Goal: Complete application form: Complete application form

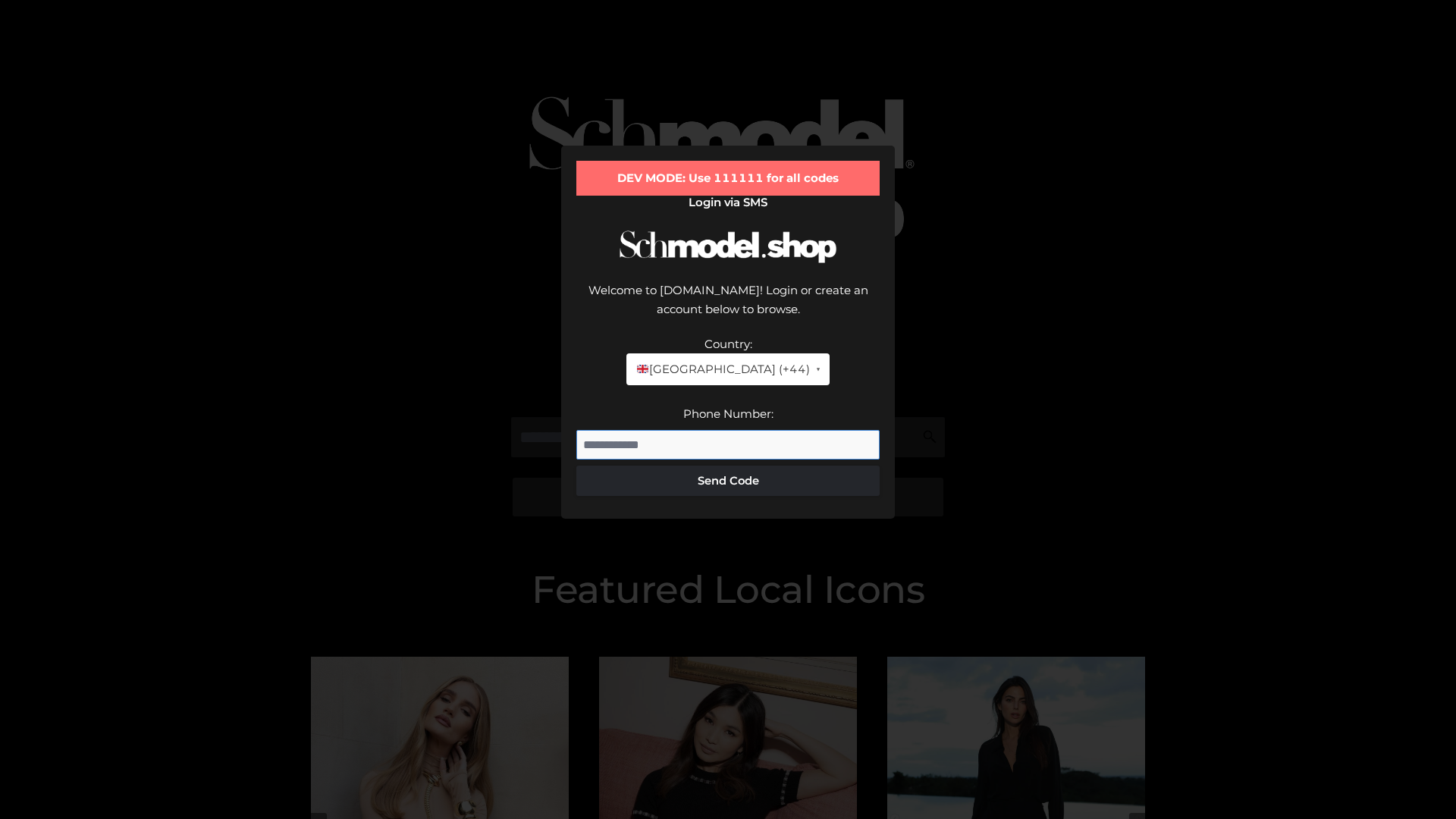
click at [728, 430] on input "Phone Number:" at bounding box center [728, 445] width 303 height 31
type input "**********"
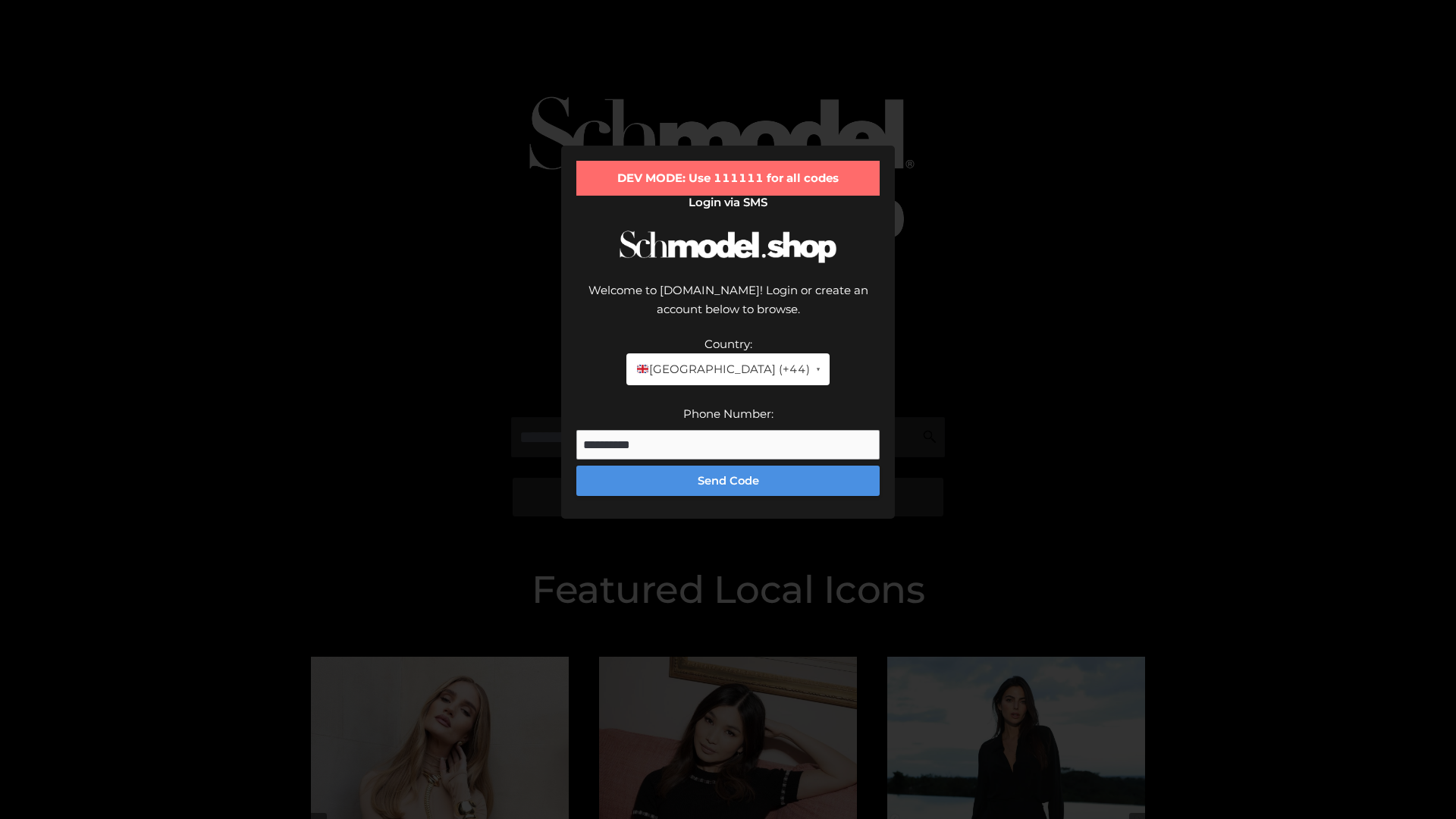
click at [728, 466] on button "Send Code" at bounding box center [728, 481] width 303 height 31
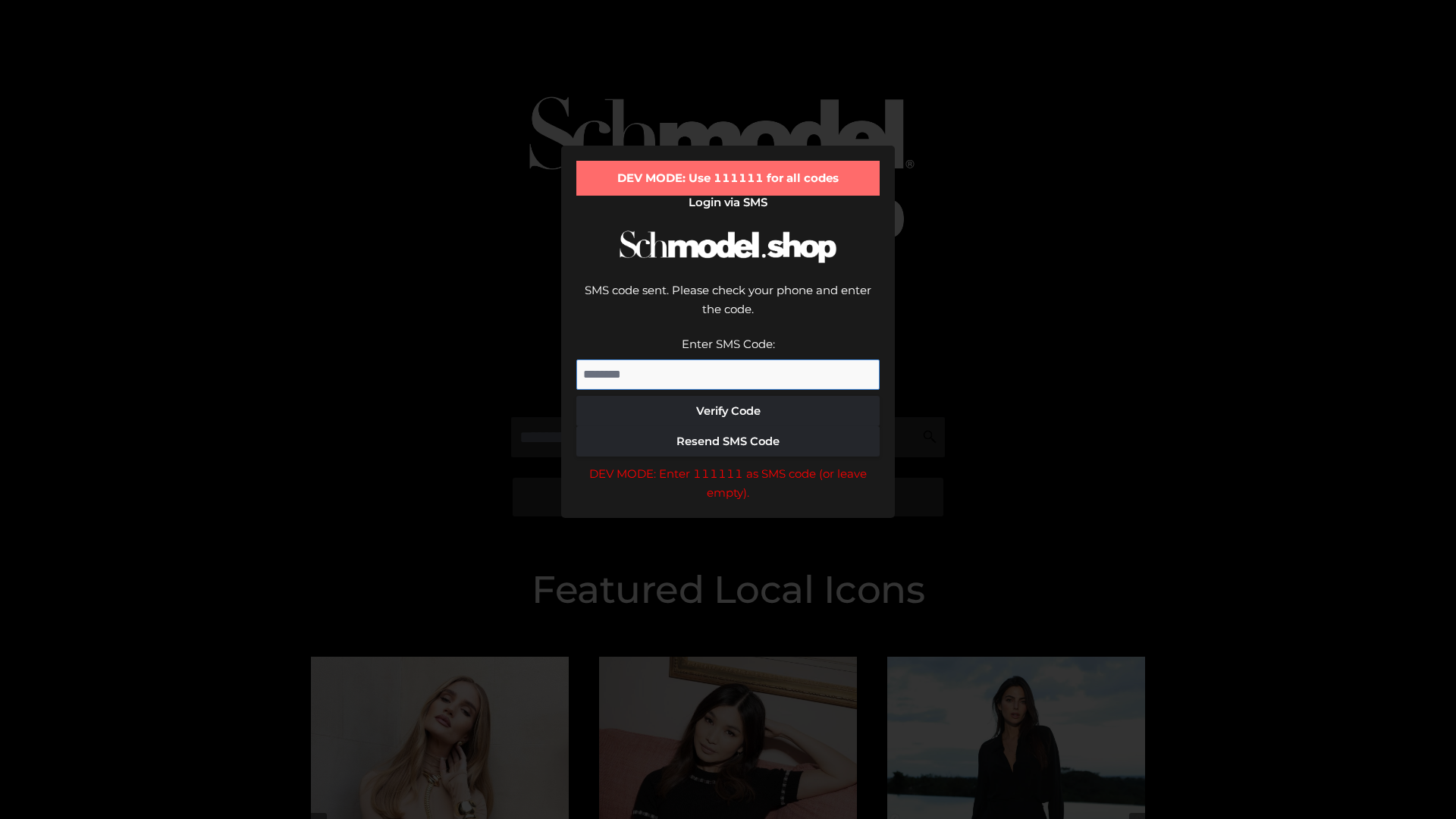
click at [728, 360] on input "Enter SMS Code:" at bounding box center [728, 375] width 303 height 31
type input "******"
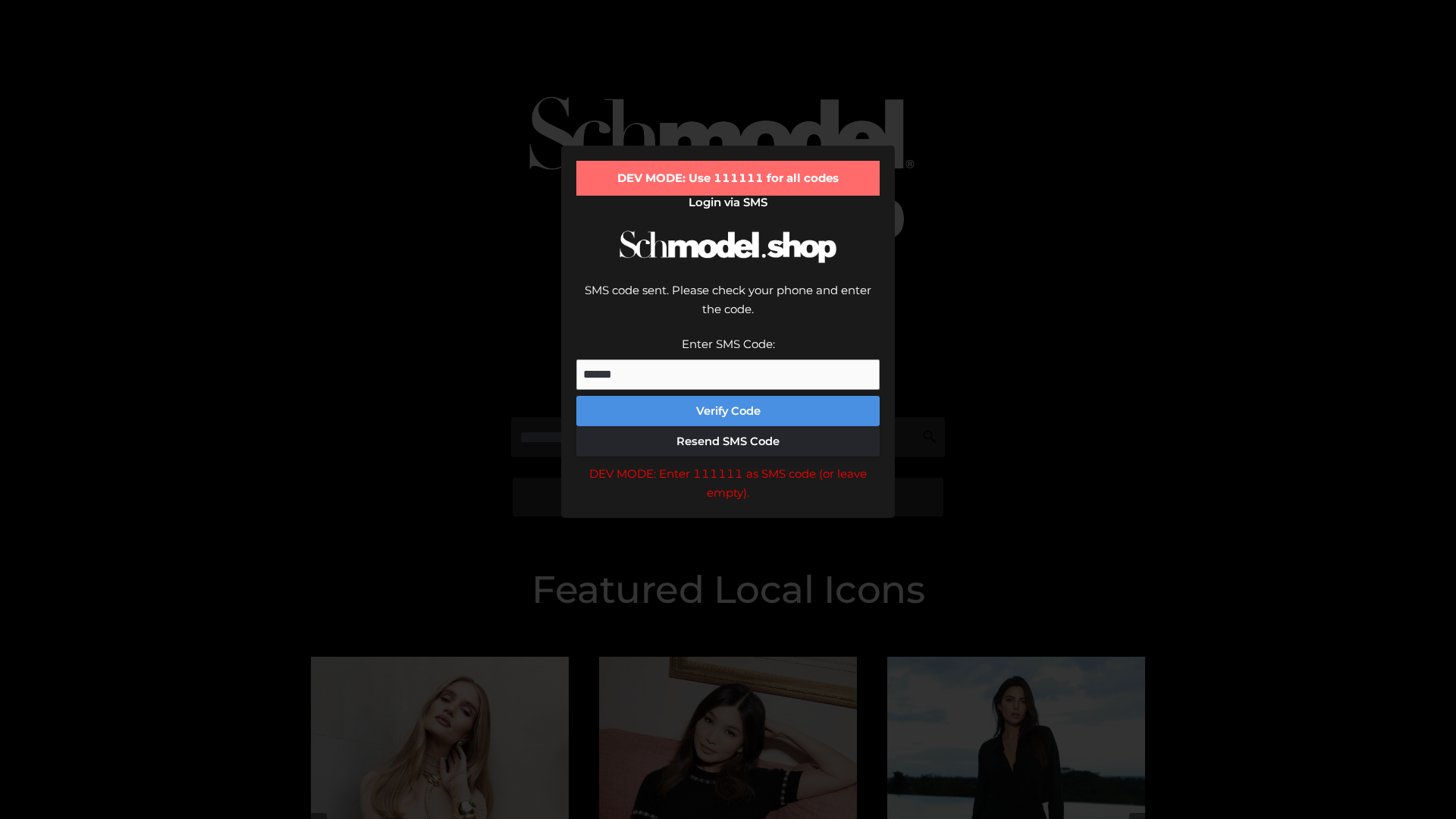
click at [728, 396] on button "Verify Code" at bounding box center [728, 411] width 303 height 31
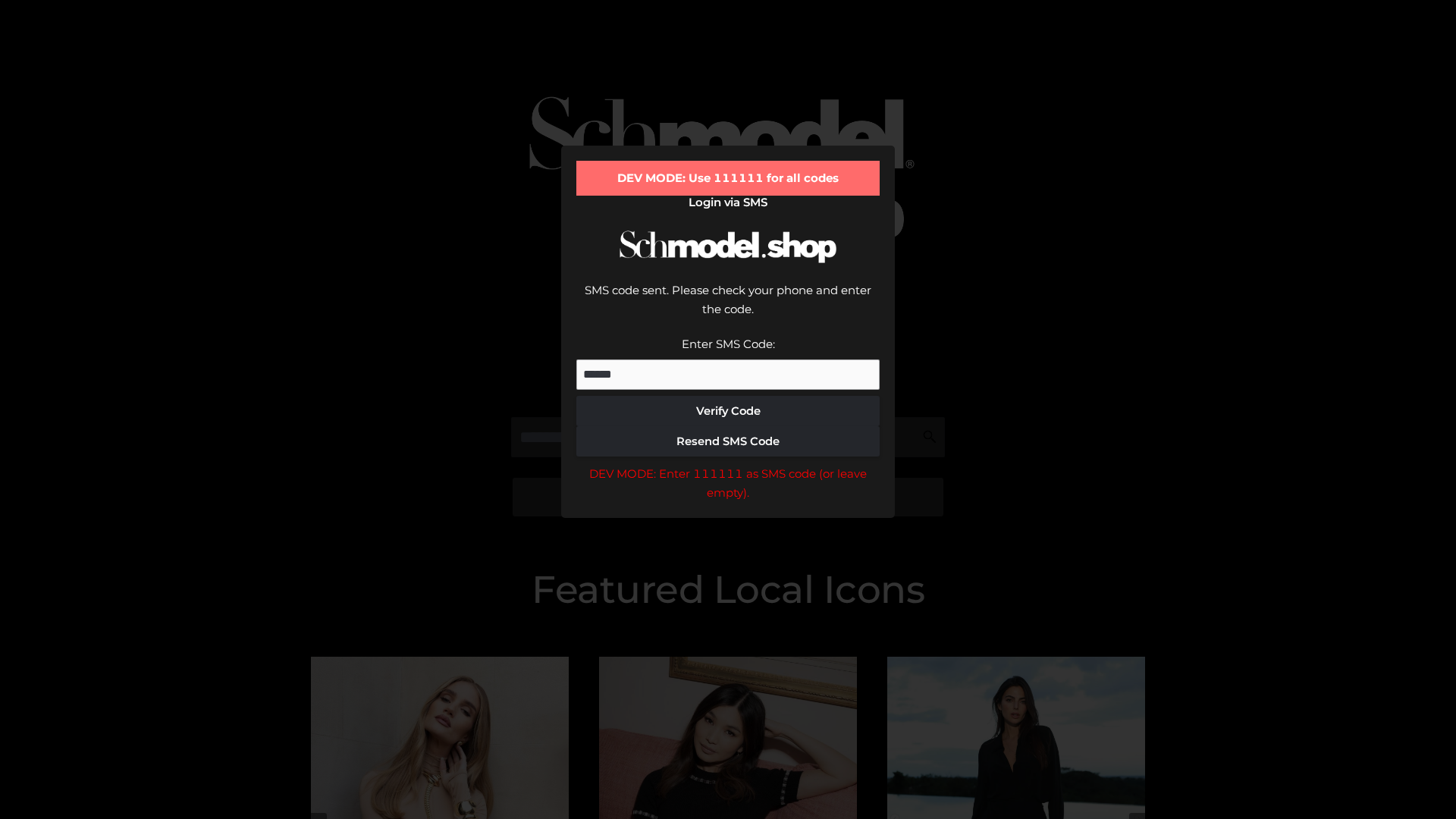
click at [728, 464] on div "DEV MODE: Enter 111111 as SMS code (or leave empty)." at bounding box center [728, 483] width 303 height 39
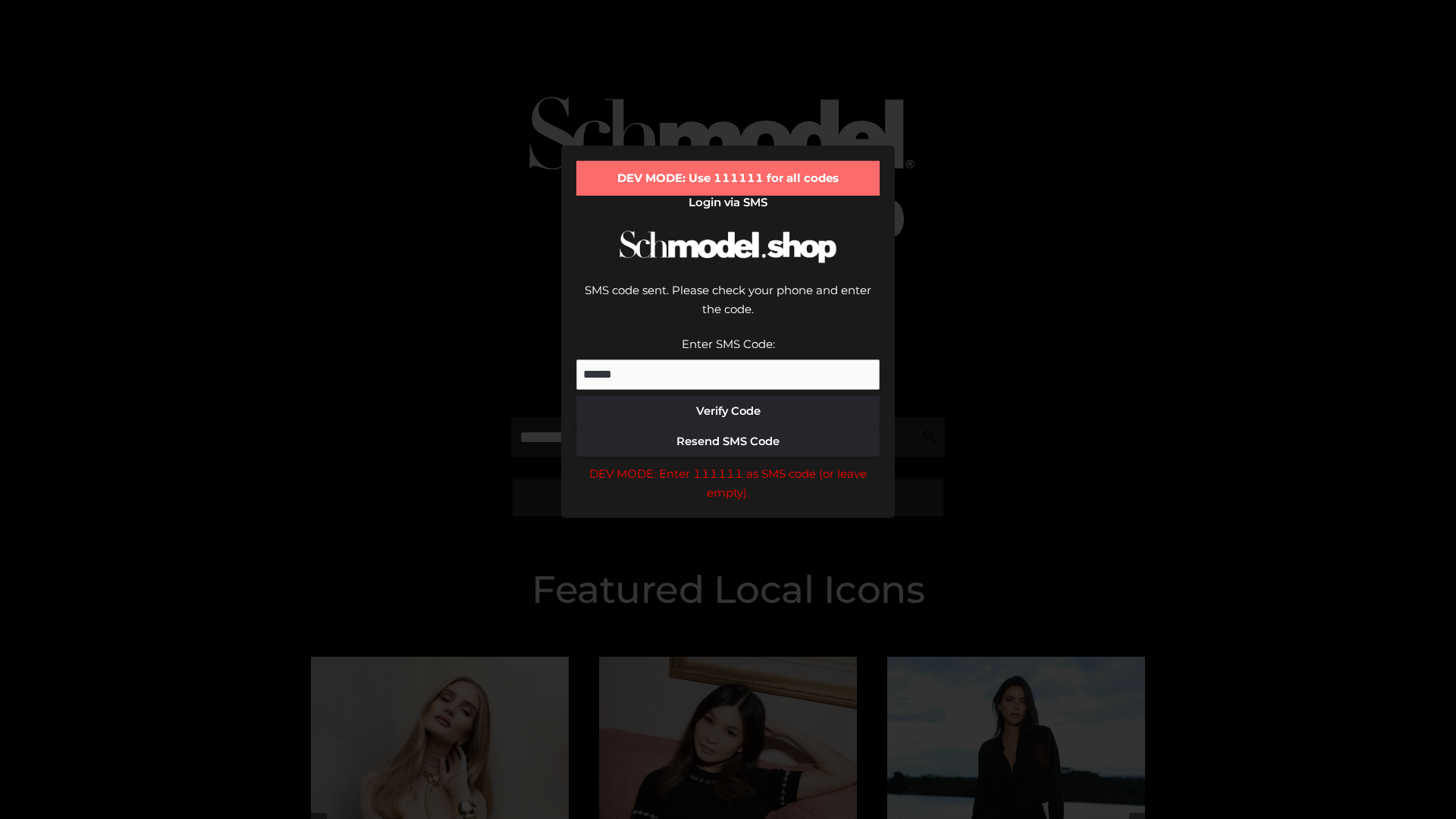
click at [728, 464] on div "DEV MODE: Enter 111111 as SMS code (or leave empty)." at bounding box center [728, 483] width 303 height 39
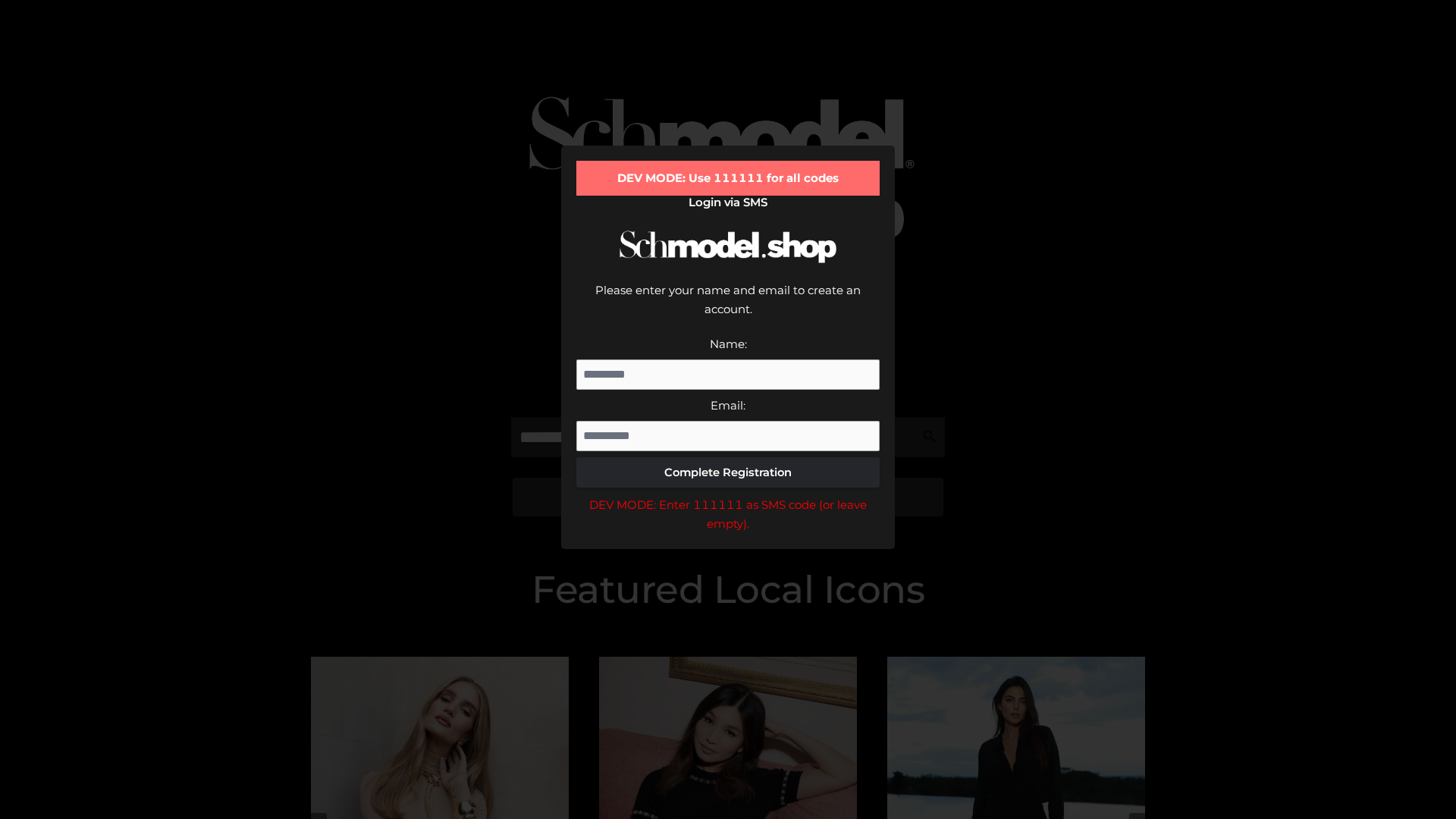
click at [728, 495] on div "DEV MODE: Enter 111111 as SMS code (or leave empty)." at bounding box center [728, 515] width 303 height 39
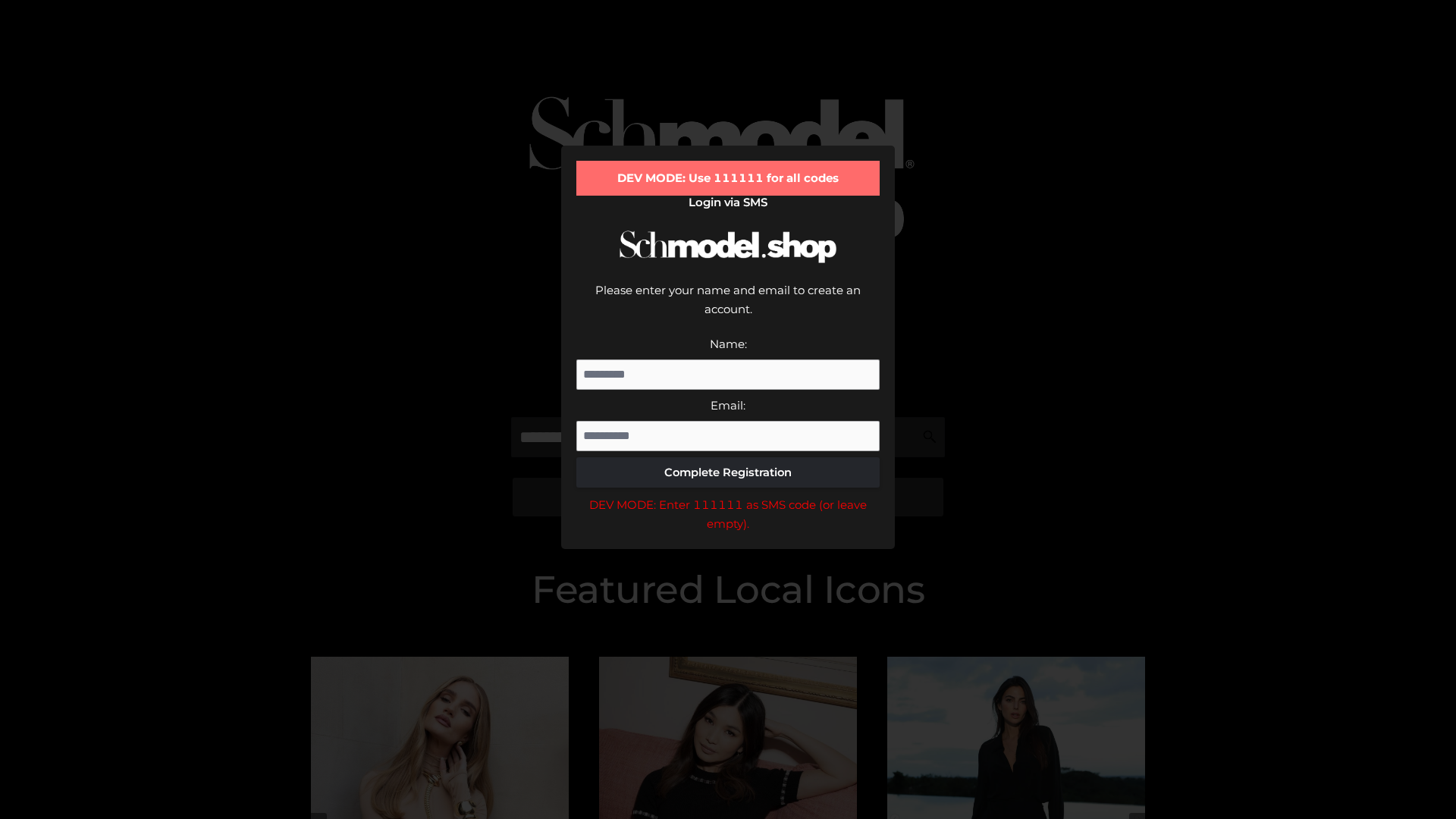
click at [728, 495] on div "DEV MODE: Enter 111111 as SMS code (or leave empty)." at bounding box center [728, 515] width 303 height 39
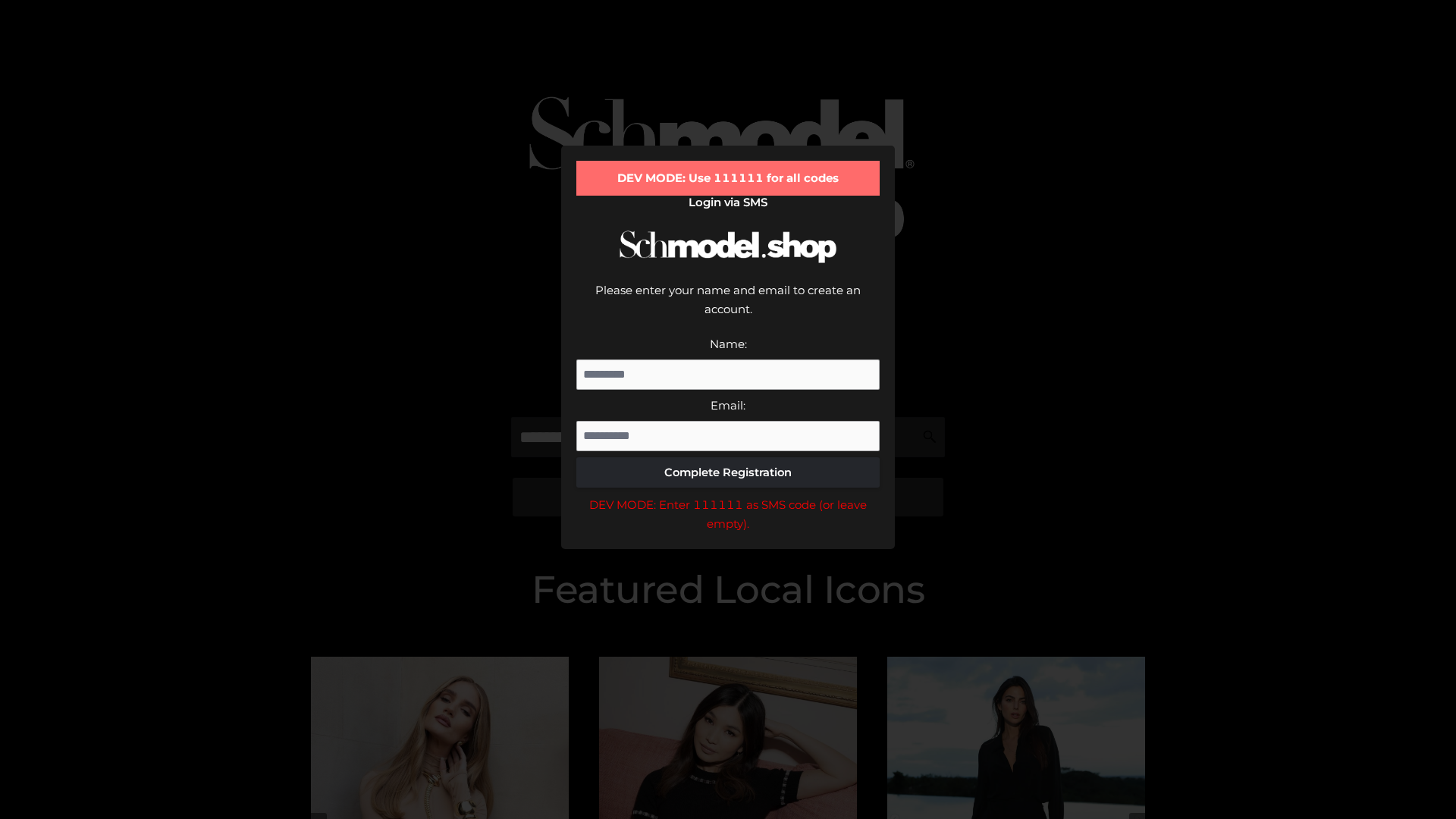
click at [728, 495] on div "DEV MODE: Enter 111111 as SMS code (or leave empty)." at bounding box center [728, 515] width 303 height 39
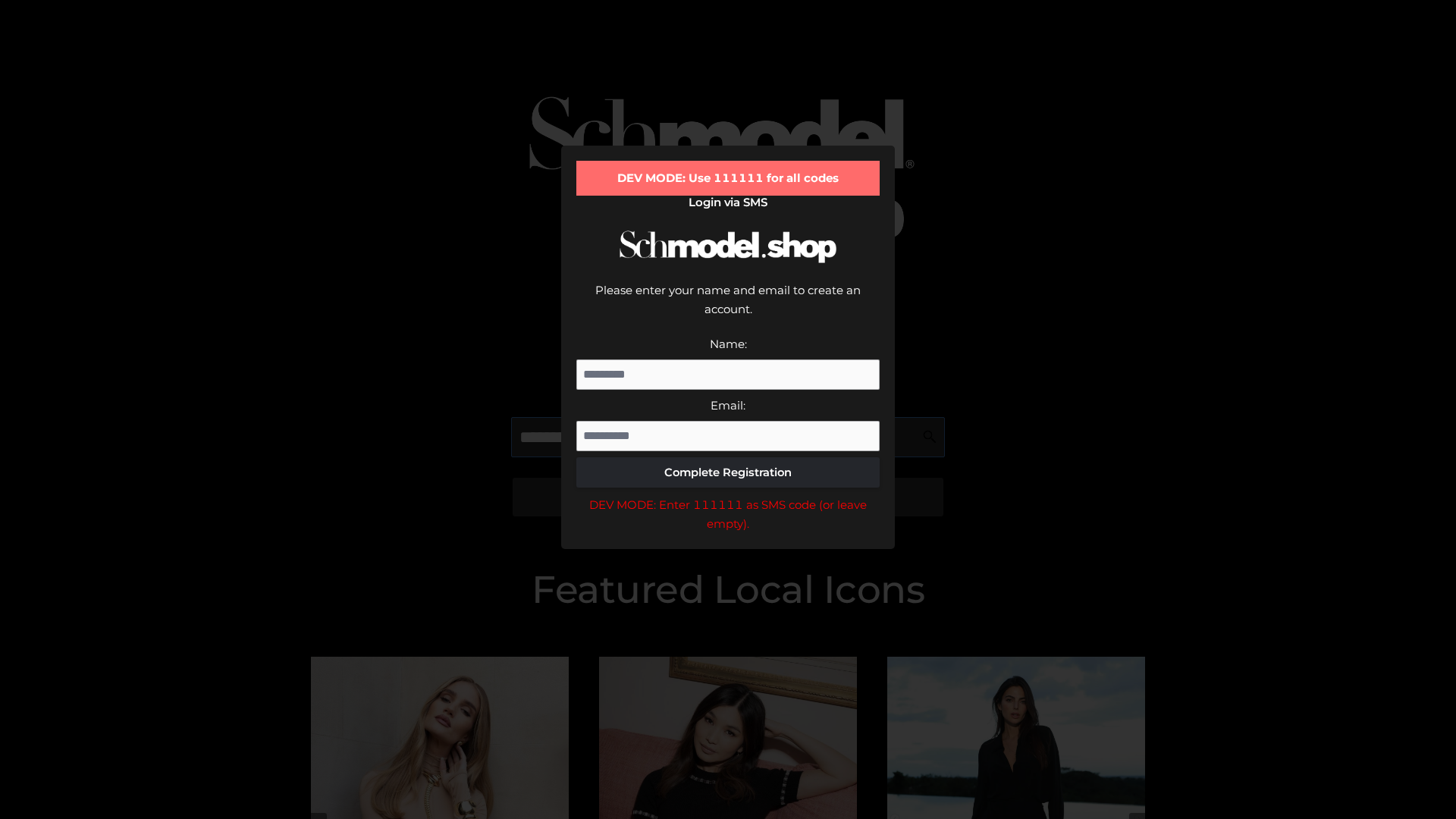
scroll to position [0, 1]
click at [728, 495] on div "DEV MODE: Enter 111111 as SMS code (or leave empty)." at bounding box center [728, 515] width 303 height 39
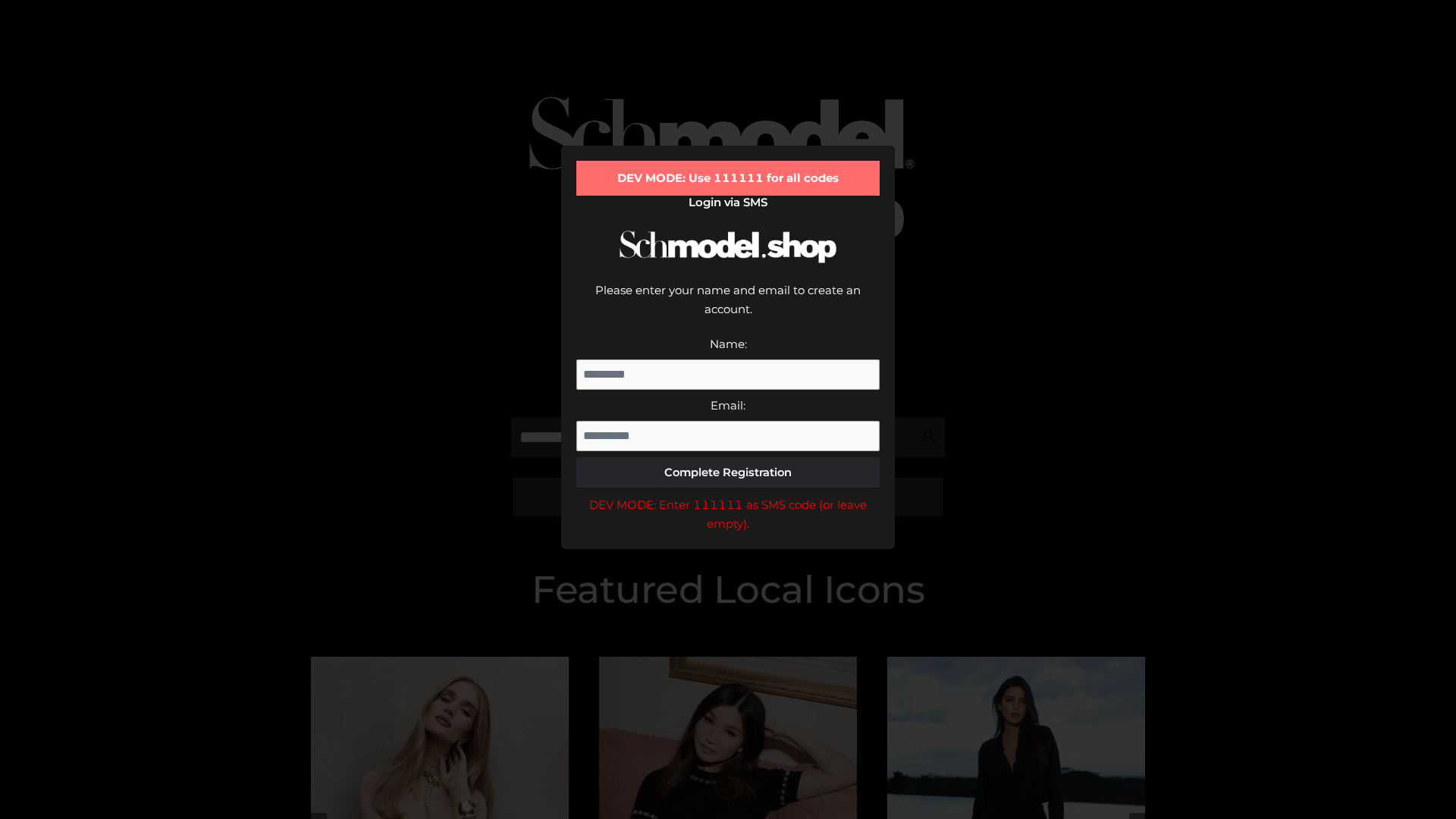
click at [728, 495] on div "DEV MODE: Enter 111111 as SMS code (or leave empty)." at bounding box center [728, 515] width 303 height 39
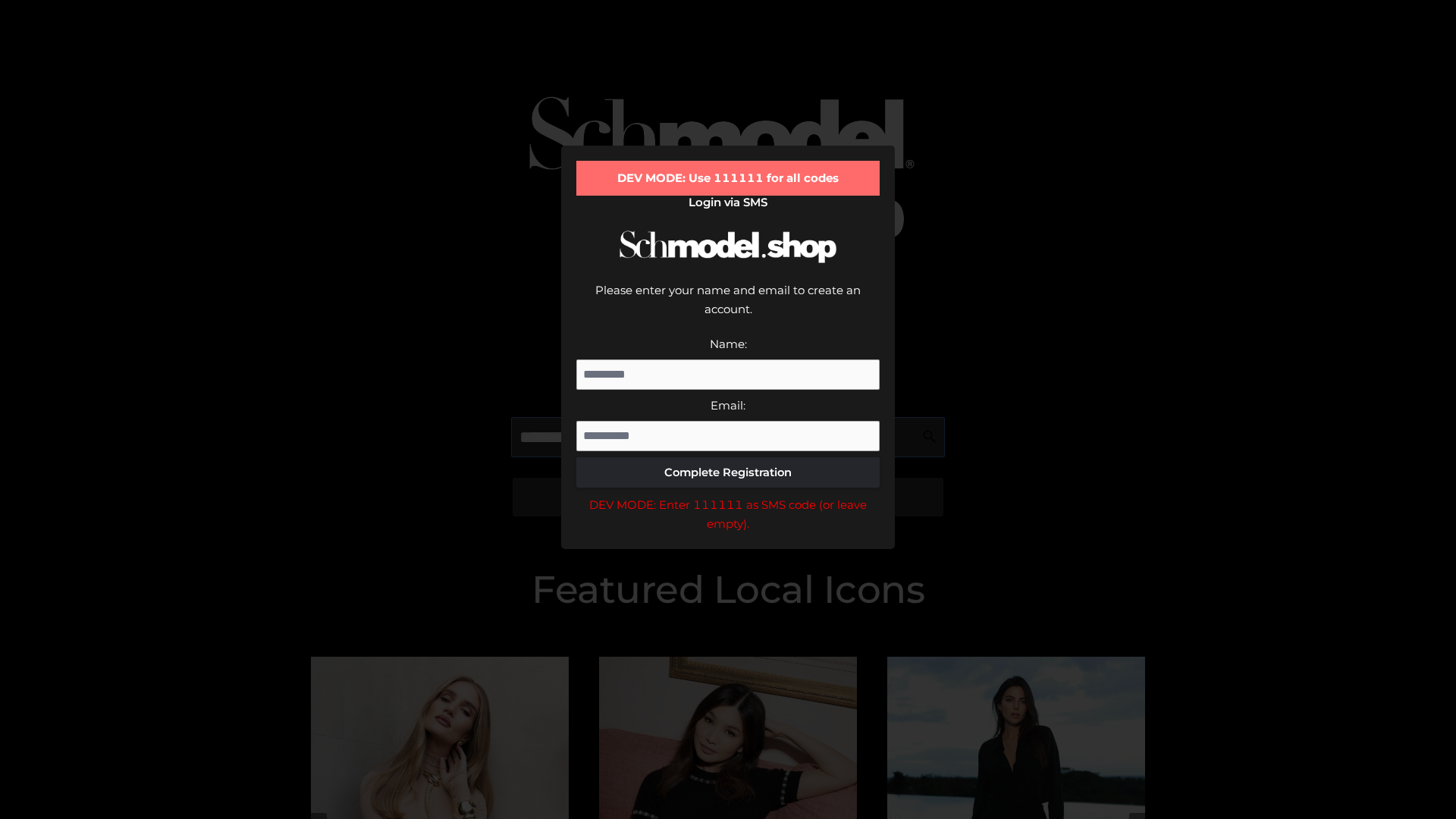
scroll to position [0, 93]
click at [728, 495] on div "DEV MODE: Enter 111111 as SMS code (or leave empty)." at bounding box center [728, 515] width 303 height 39
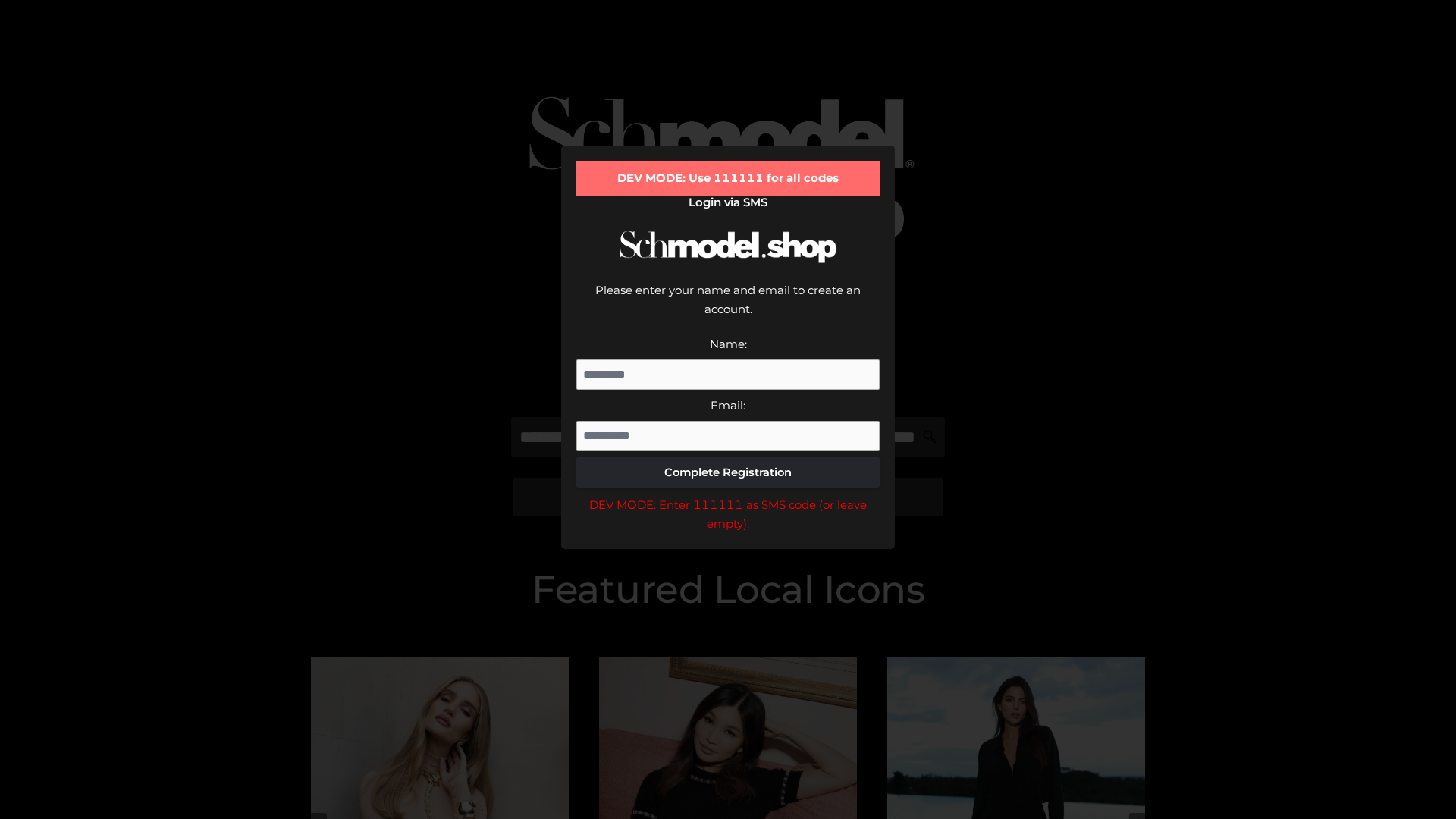
click at [728, 495] on div "DEV MODE: Enter 111111 as SMS code (or leave empty)." at bounding box center [728, 515] width 303 height 39
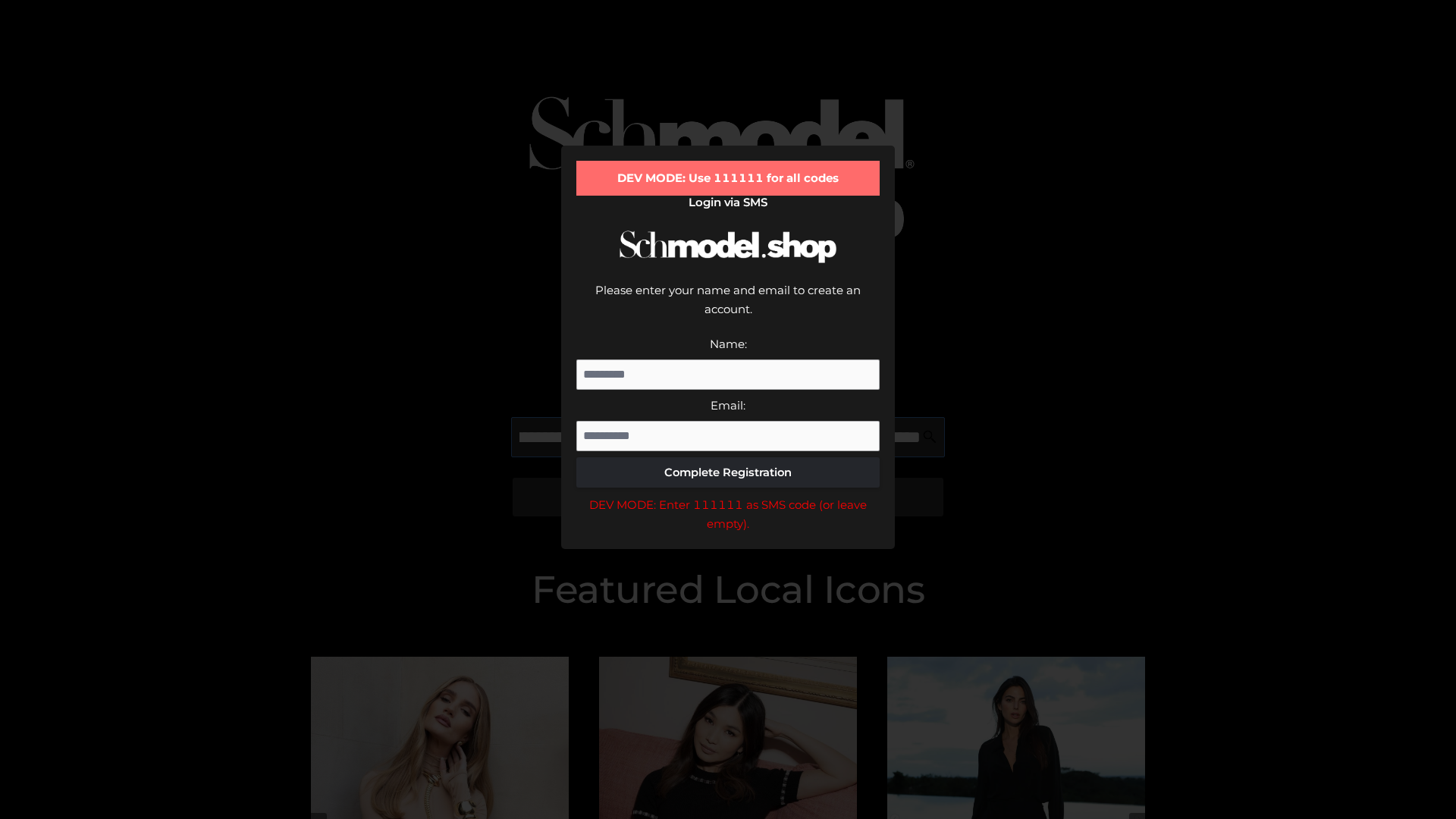
scroll to position [0, 188]
click at [728, 495] on div "DEV MODE: Enter 111111 as SMS code (or leave empty)." at bounding box center [728, 515] width 303 height 39
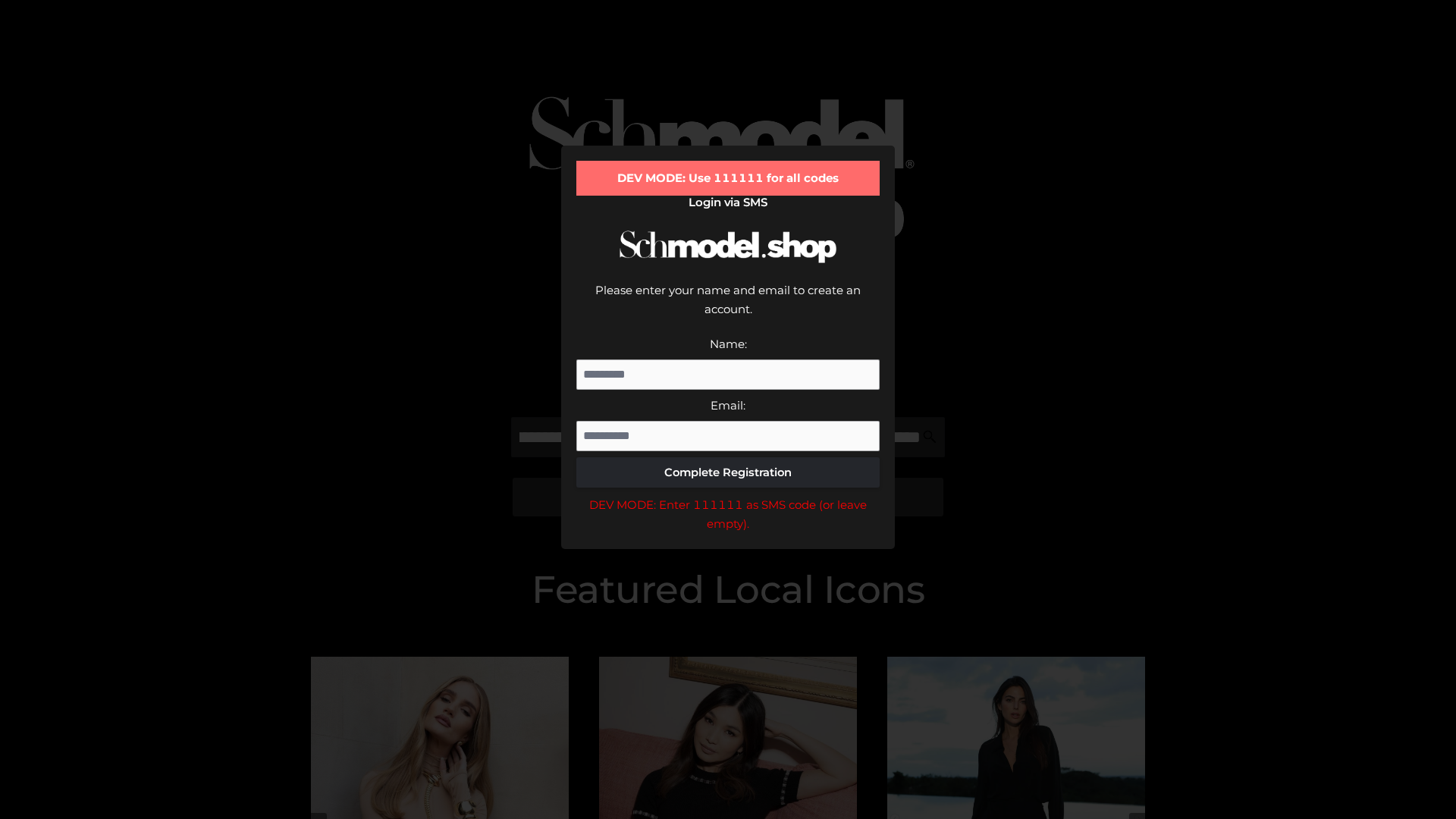
click at [728, 495] on div "DEV MODE: Enter 111111 as SMS code (or leave empty)." at bounding box center [728, 515] width 303 height 39
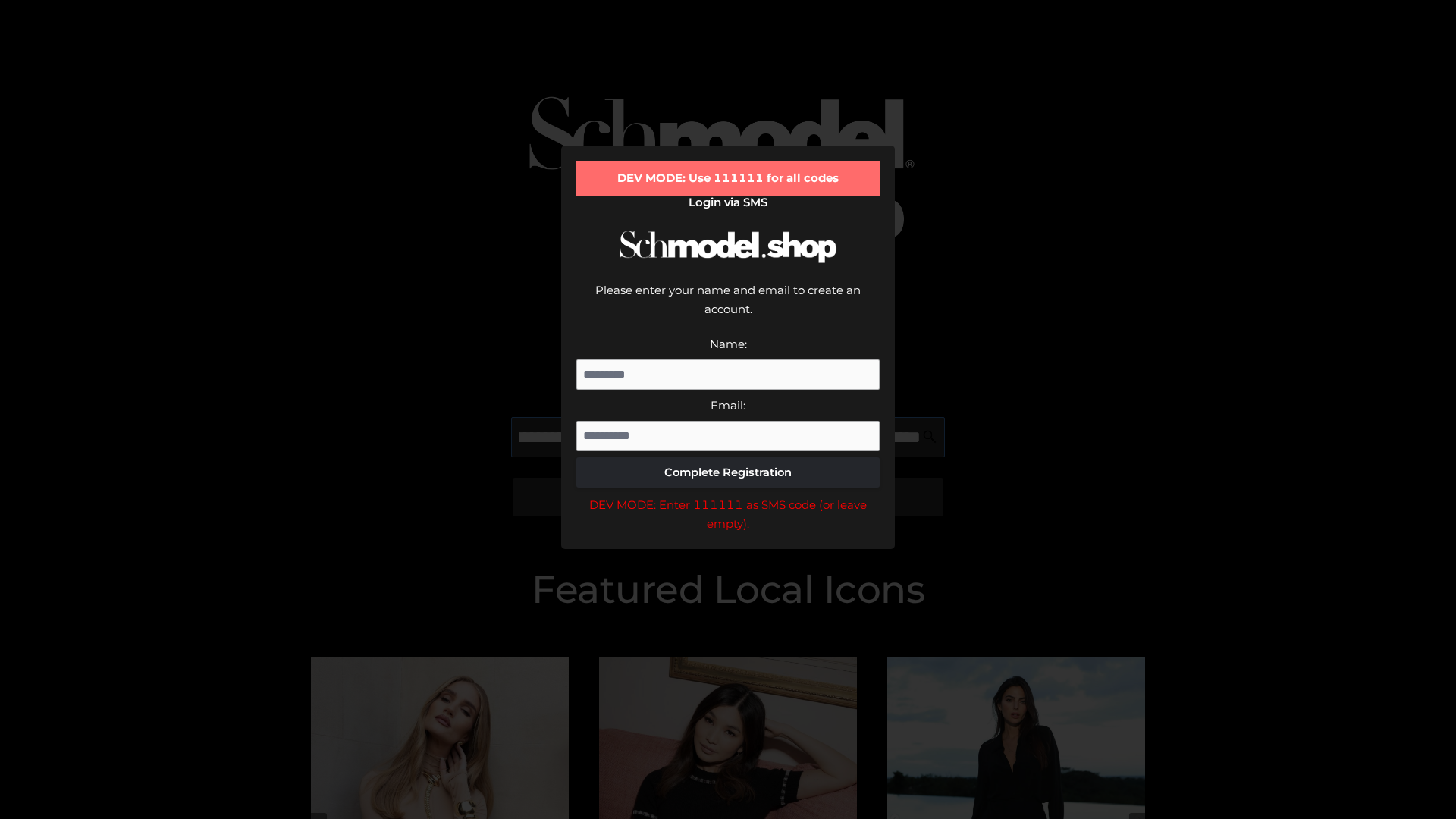
scroll to position [0, 275]
click at [728, 495] on div "DEV MODE: Enter 111111 as SMS code (or leave empty)." at bounding box center [728, 515] width 303 height 39
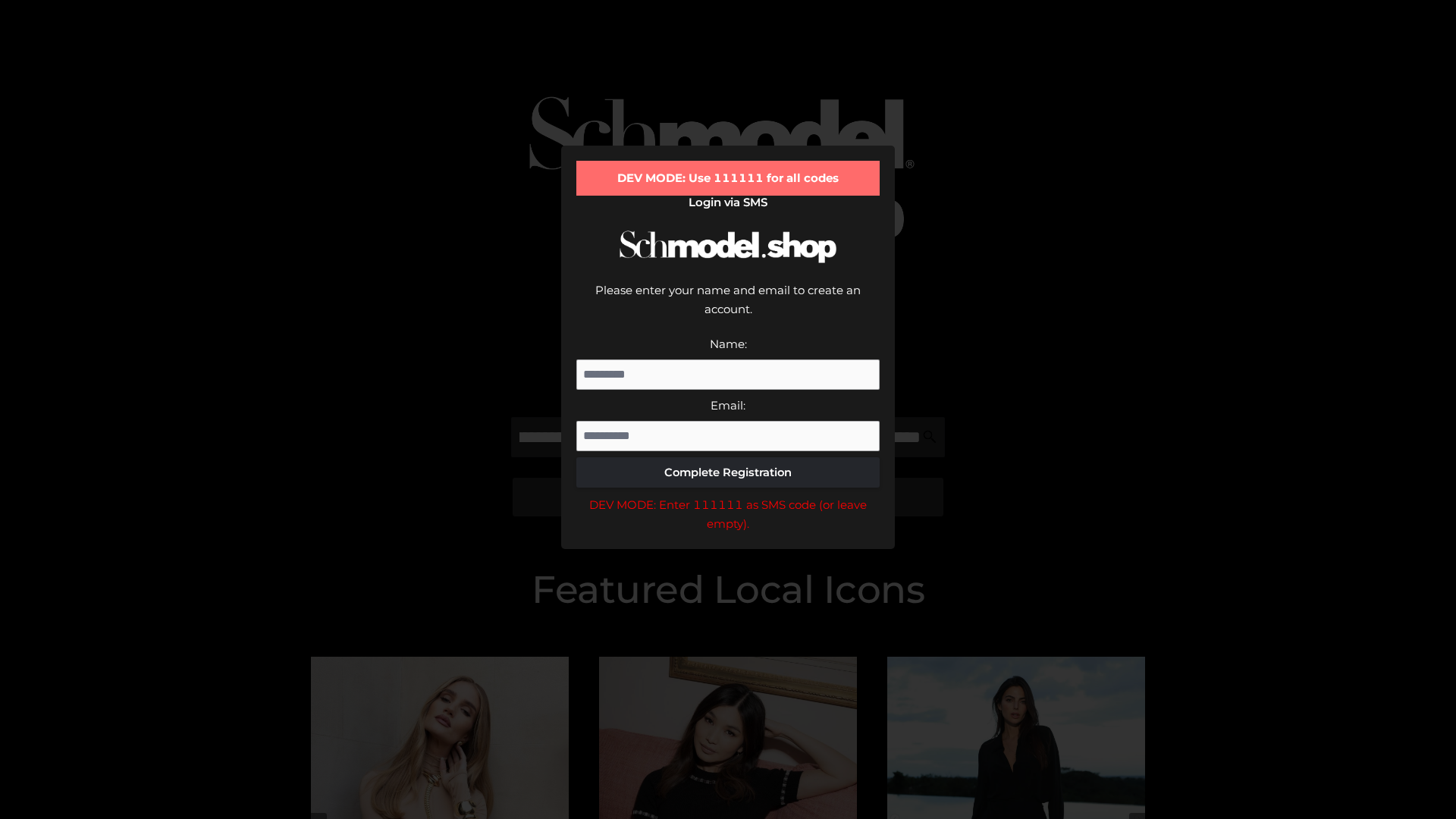
click at [728, 495] on div "DEV MODE: Enter 111111 as SMS code (or leave empty)." at bounding box center [728, 515] width 303 height 39
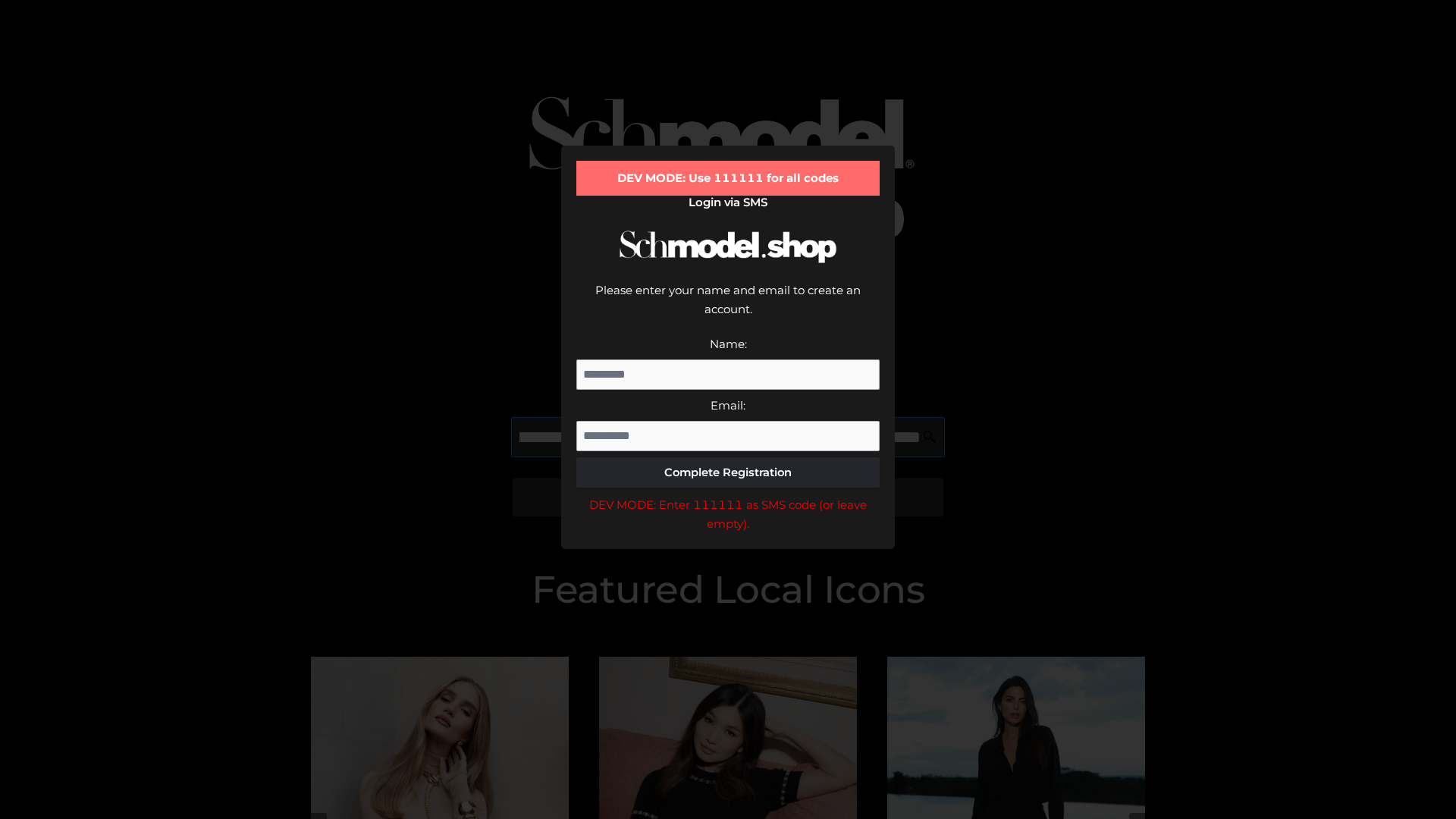
scroll to position [0, 367]
click at [728, 495] on div "DEV MODE: Enter 111111 as SMS code (or leave empty)." at bounding box center [728, 515] width 303 height 39
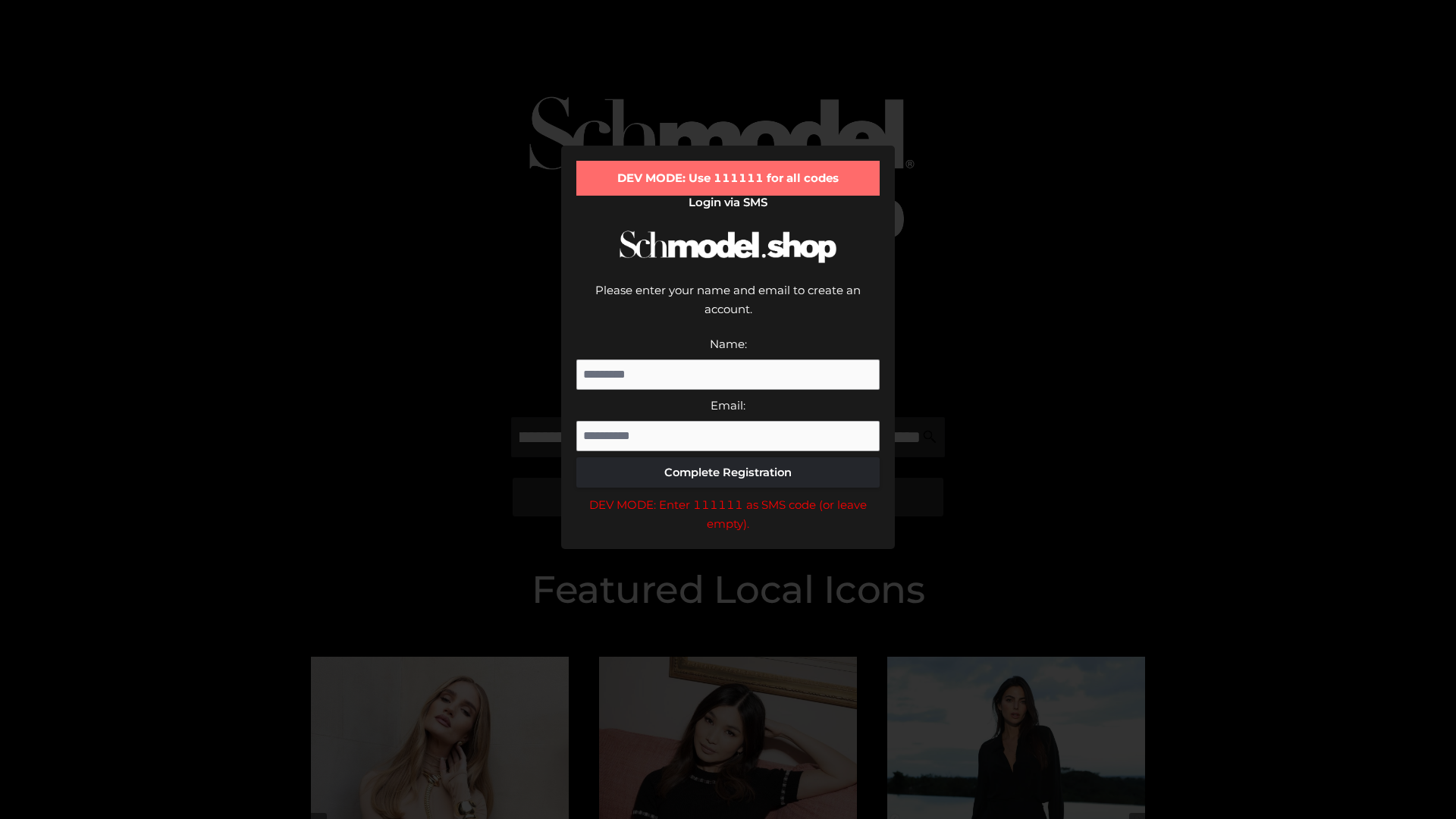
click at [728, 495] on div "DEV MODE: Enter 111111 as SMS code (or leave empty)." at bounding box center [728, 515] width 303 height 39
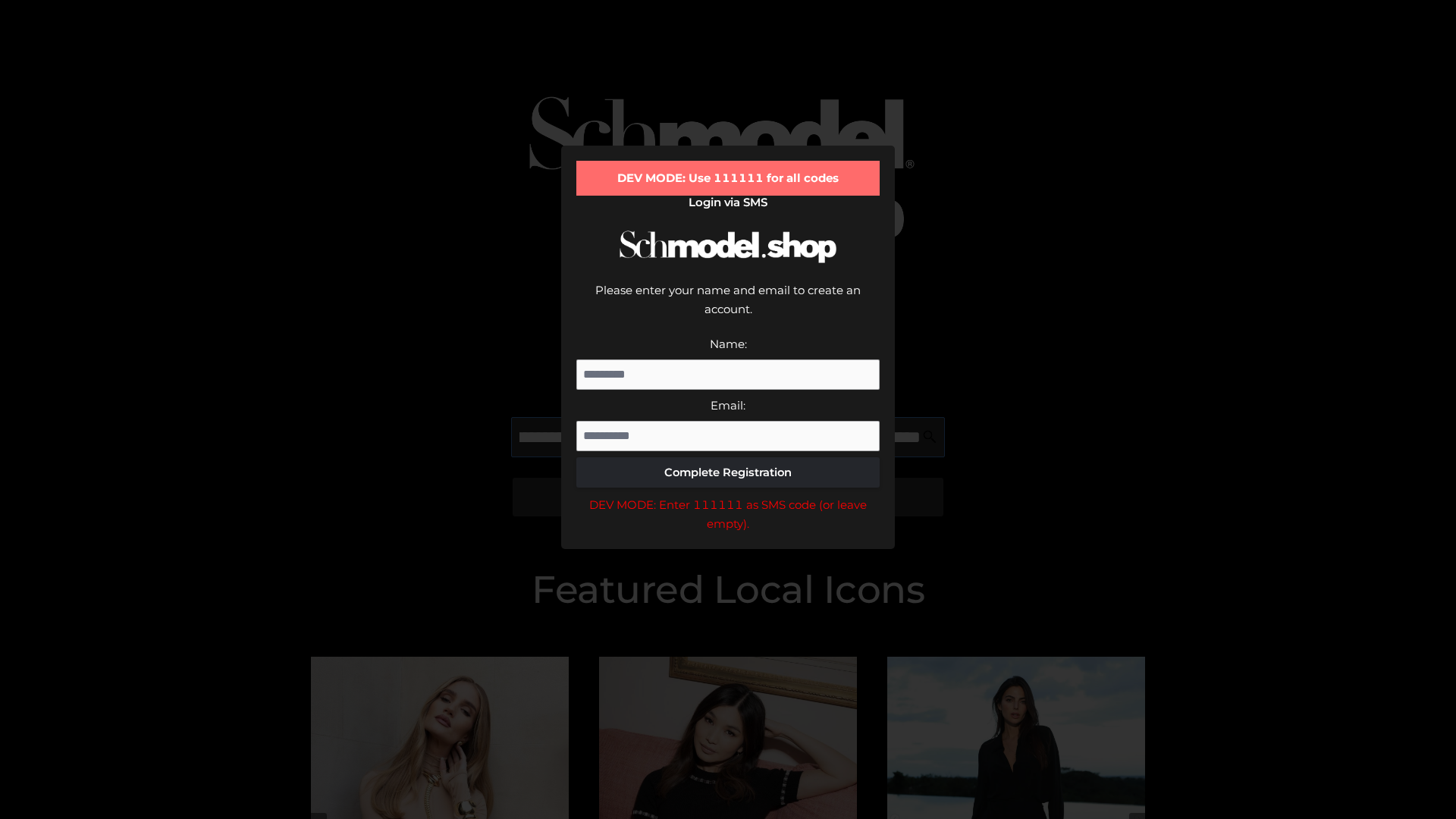
scroll to position [0, 463]
click at [728, 495] on div "DEV MODE: Enter 111111 as SMS code (or leave empty)." at bounding box center [728, 515] width 303 height 39
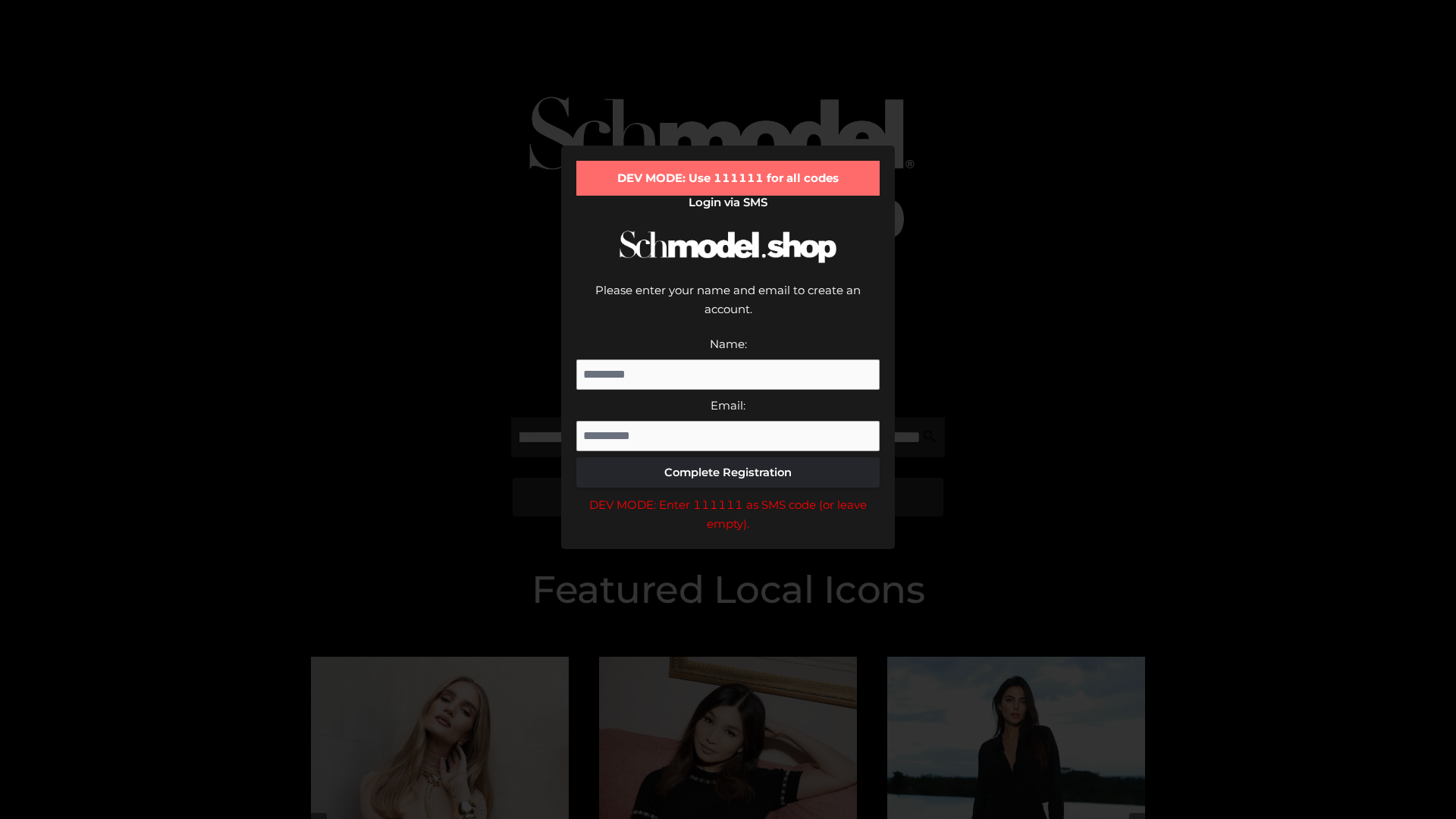
click at [728, 495] on div "DEV MODE: Enter 111111 as SMS code (or leave empty)." at bounding box center [728, 515] width 303 height 39
type input "**********"
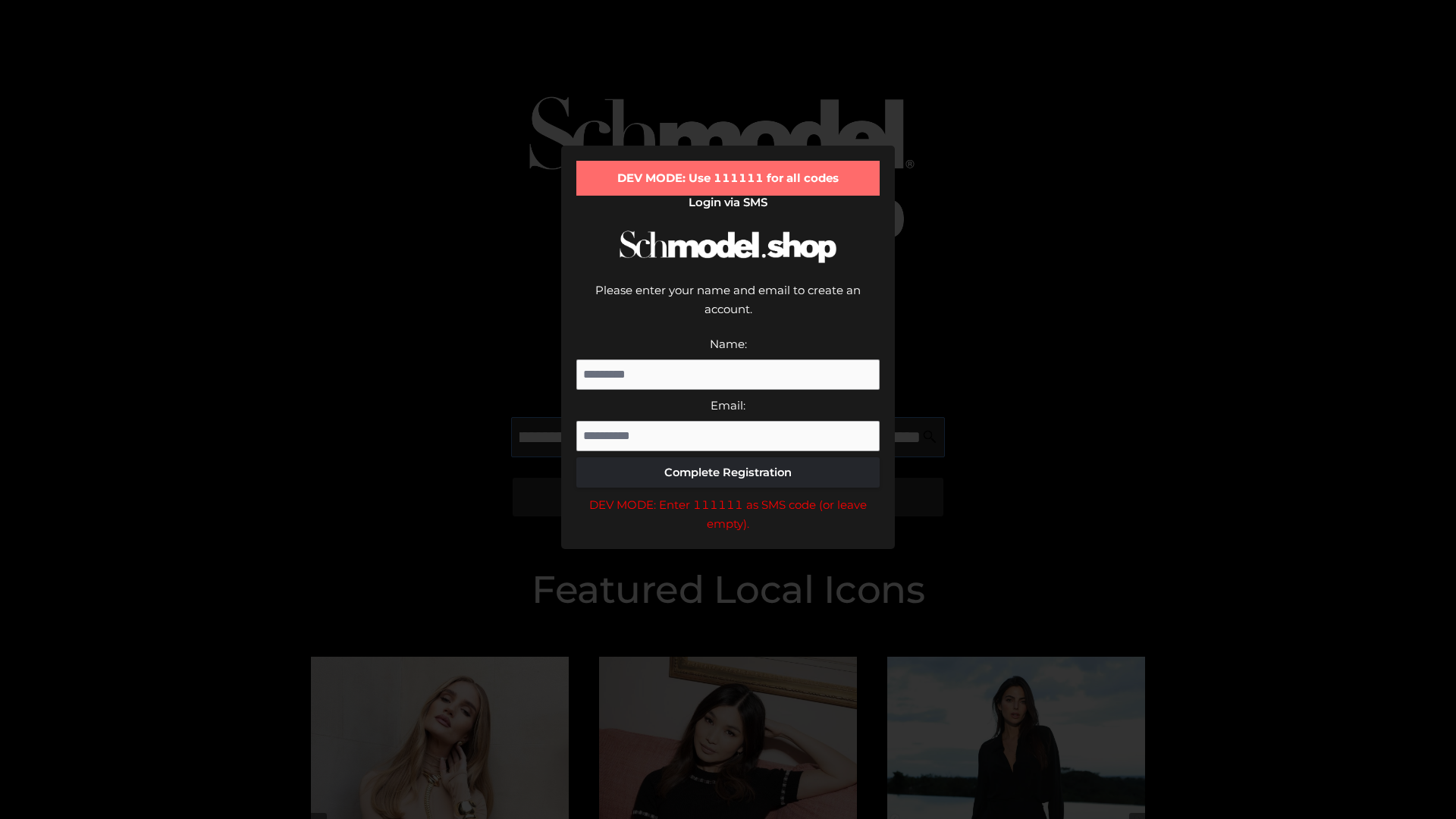
scroll to position [0, 532]
